Goal: Navigation & Orientation: Find specific page/section

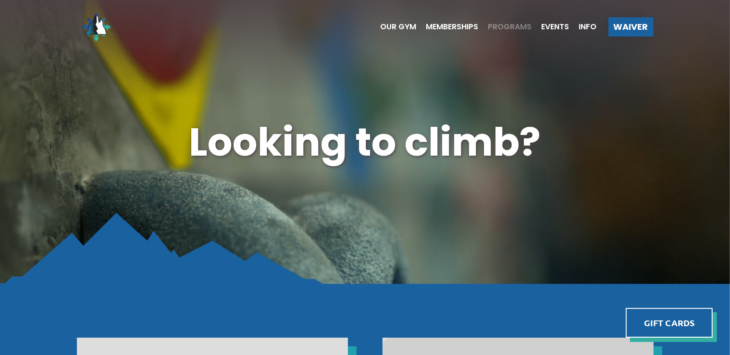
click at [497, 27] on span "Programs" at bounding box center [510, 27] width 44 height 8
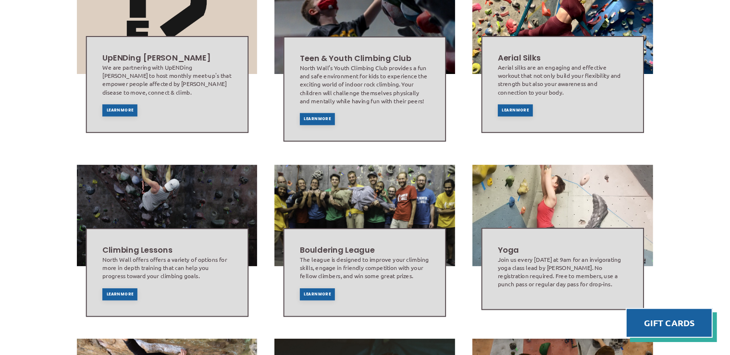
scroll to position [337, 0]
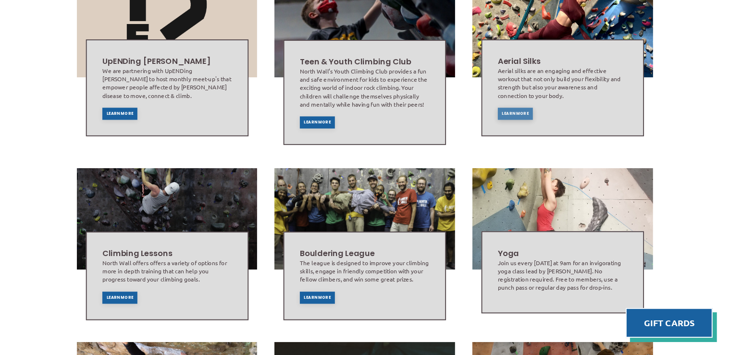
click at [515, 108] on div "Learn More" at bounding box center [515, 114] width 35 height 12
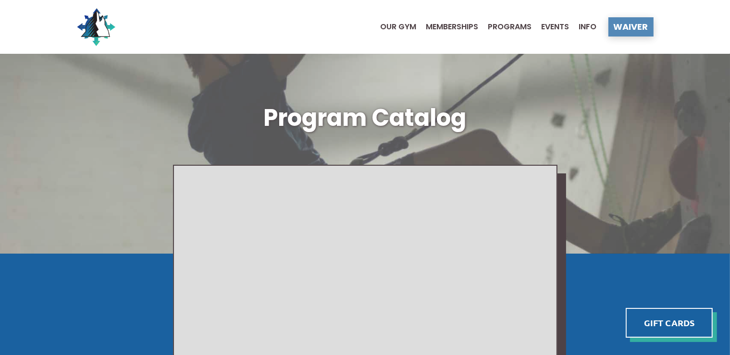
click at [633, 28] on span "Waiver" at bounding box center [631, 27] width 35 height 9
